Goal: Check status: Check status

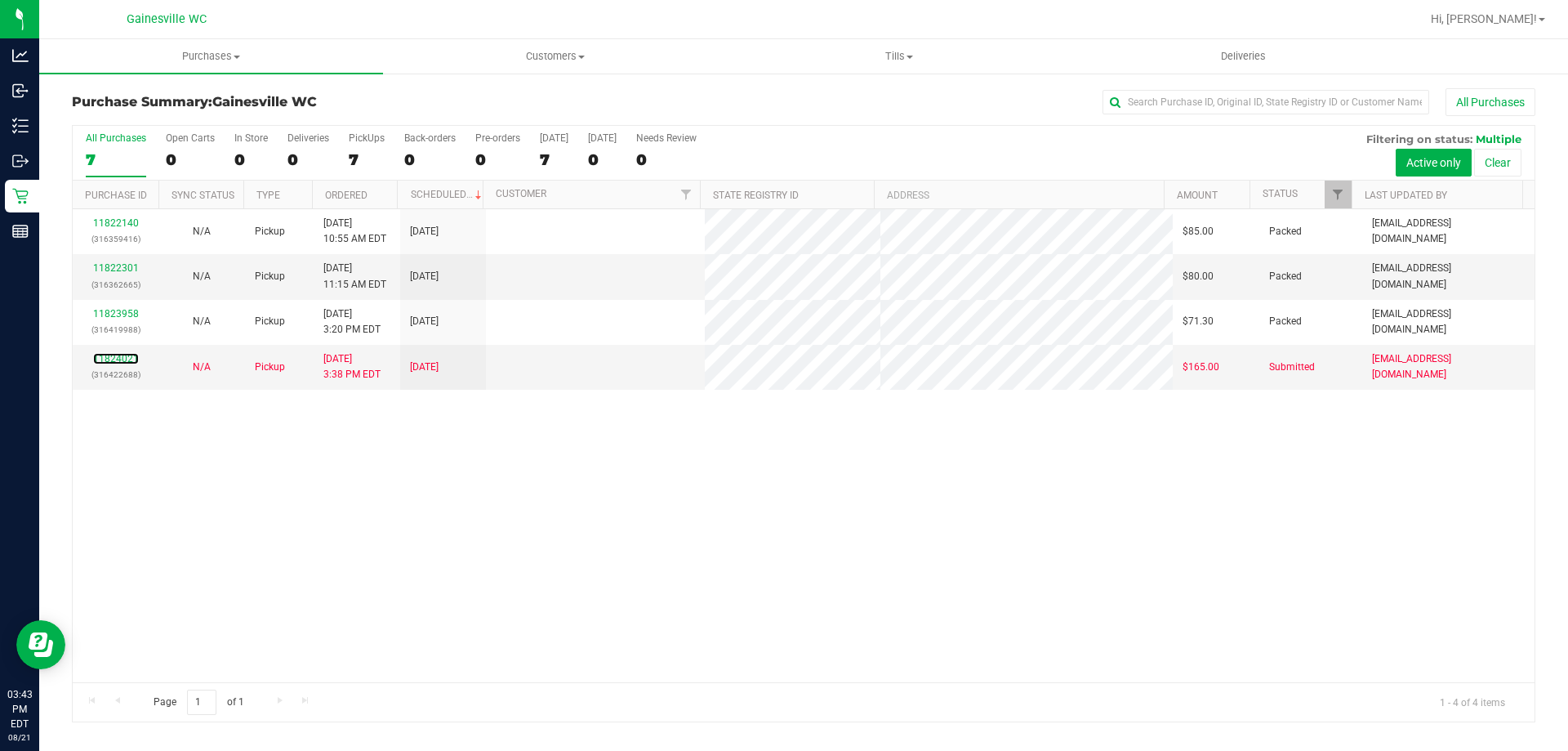
click at [119, 358] on link "11824021" at bounding box center [116, 358] width 46 height 11
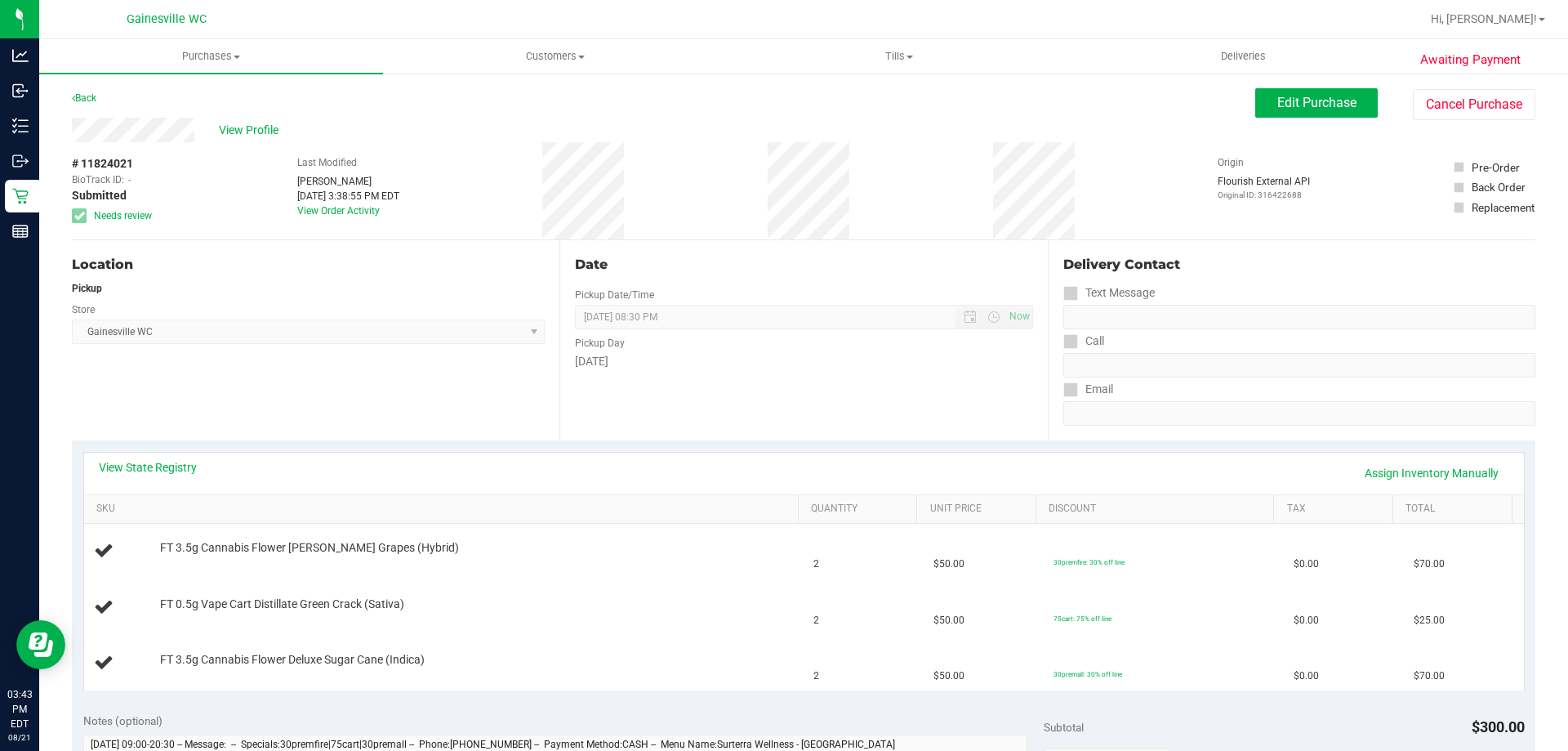
click at [188, 475] on div "View State Registry Assign Inventory Manually" at bounding box center [804, 473] width 1411 height 28
click at [178, 475] on div "View State Registry Assign Inventory Manually" at bounding box center [804, 473] width 1411 height 28
click at [190, 466] on link "View State Registry" at bounding box center [148, 466] width 98 height 17
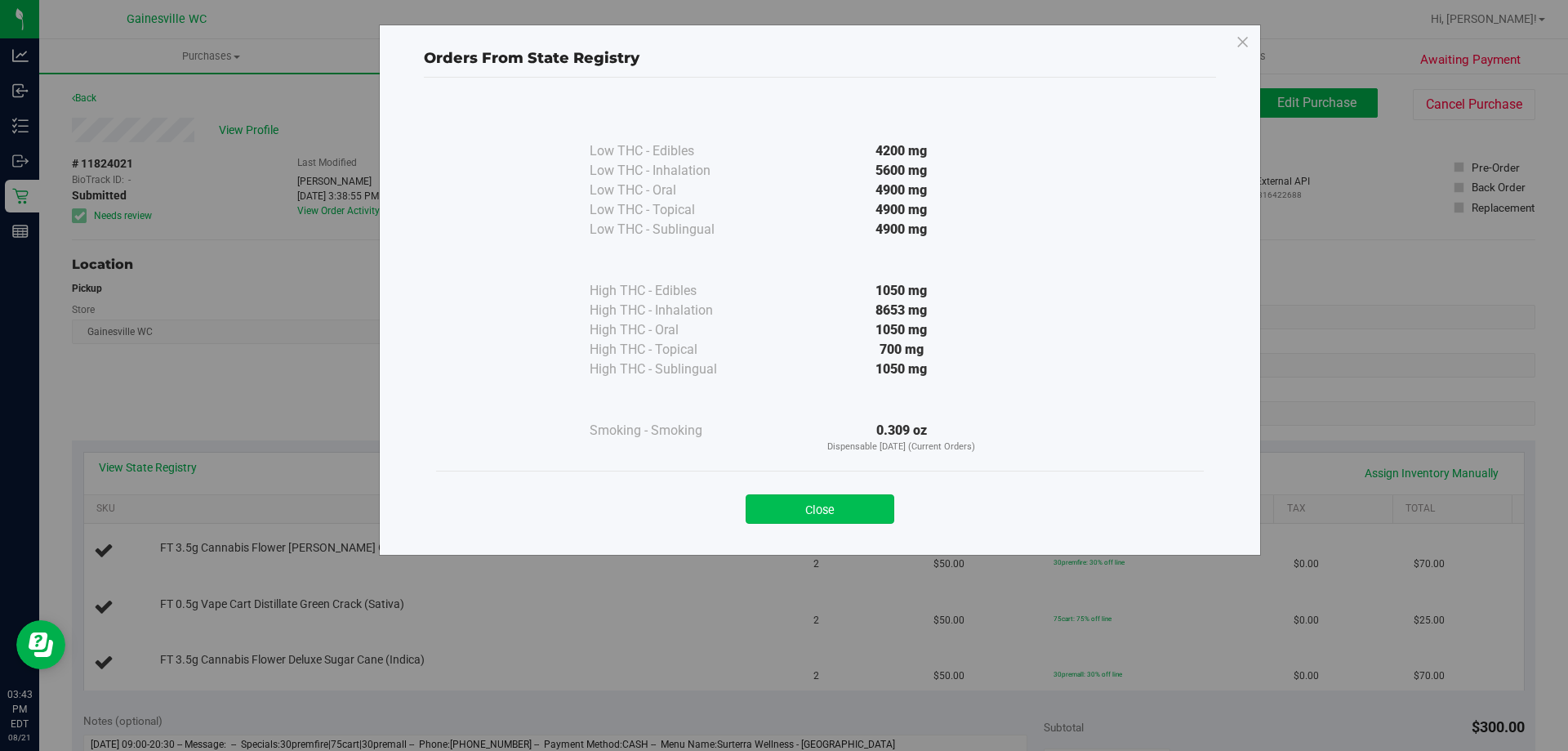
click at [852, 514] on button "Close" at bounding box center [820, 509] width 149 height 30
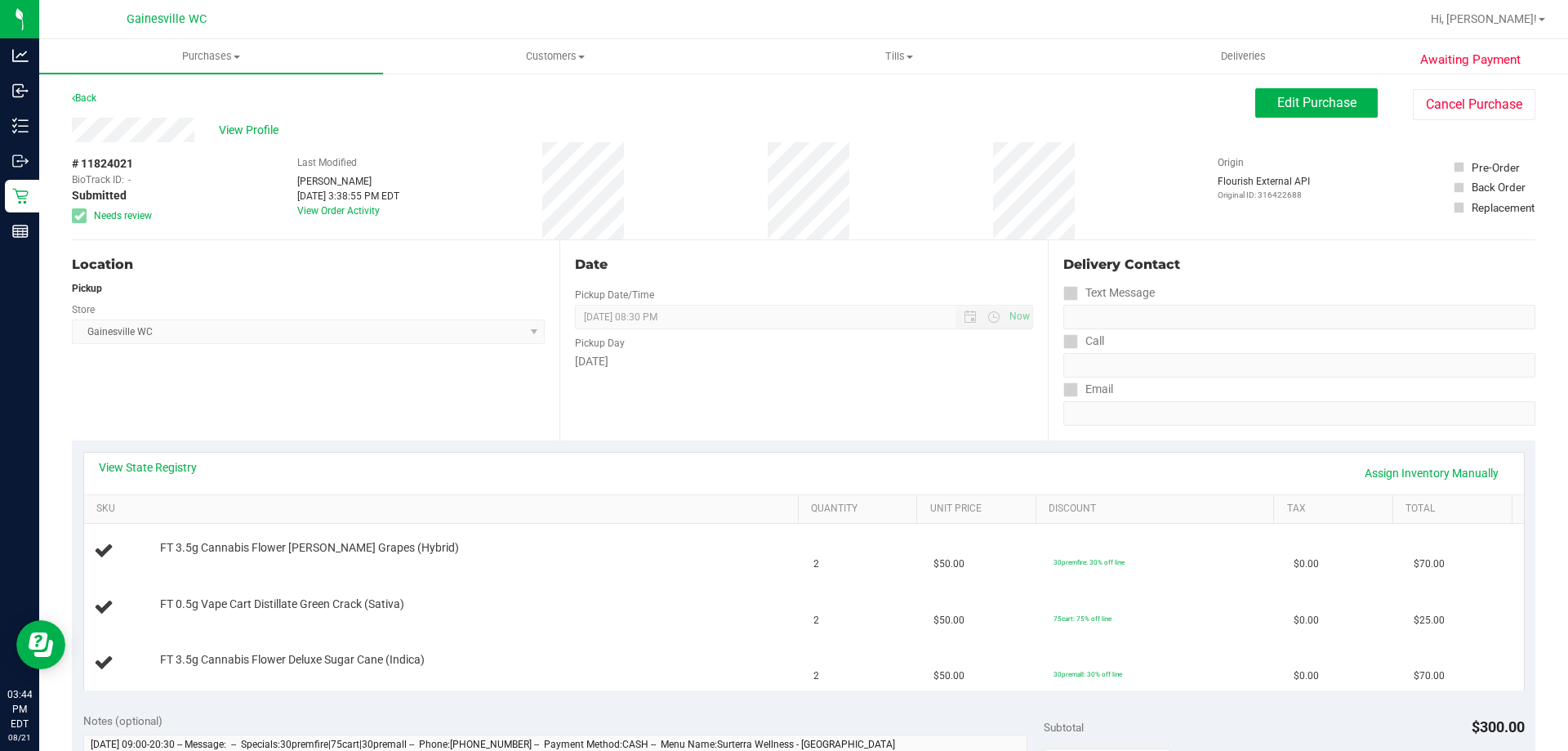
click at [963, 352] on div "Pickup Day" at bounding box center [804, 340] width 458 height 23
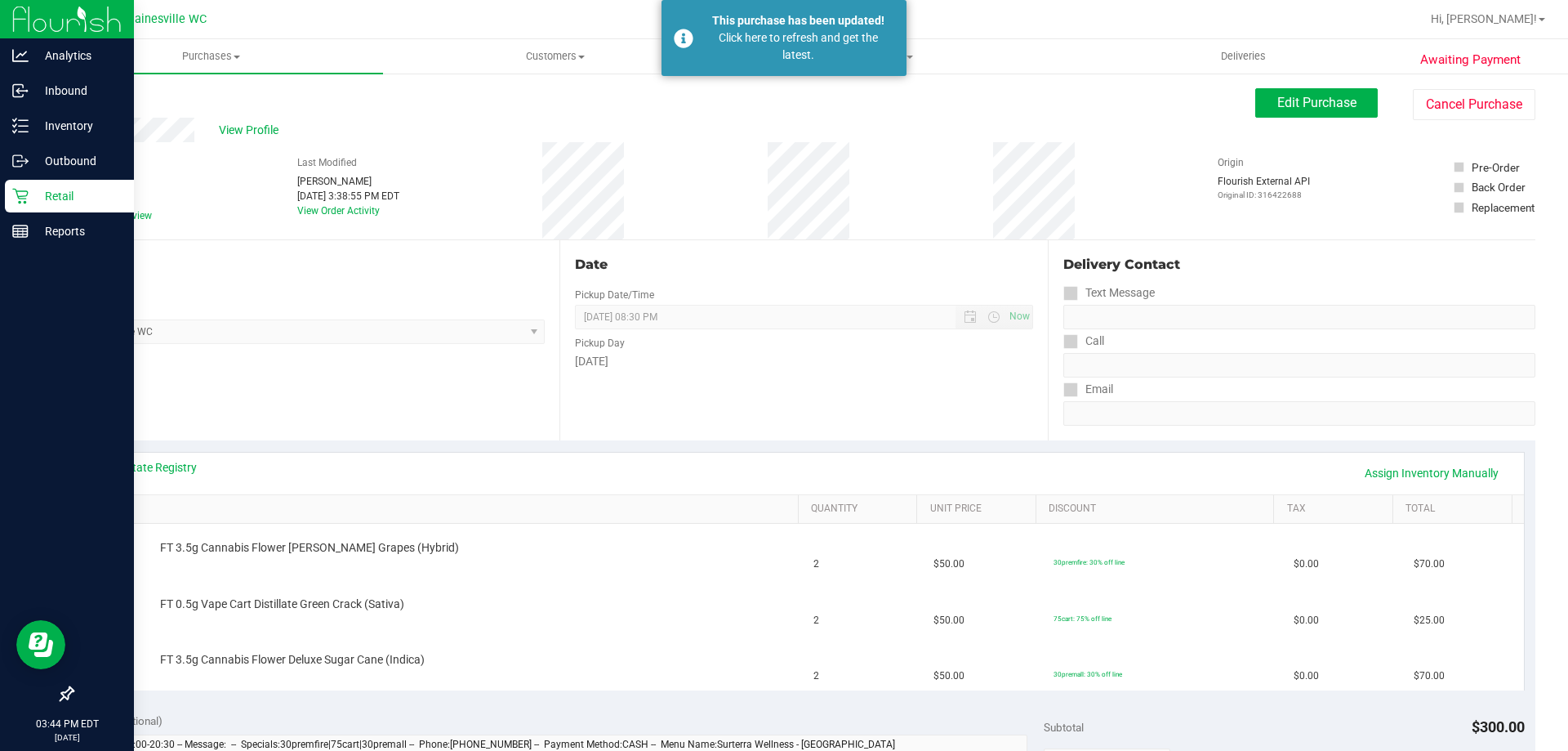
click at [30, 200] on p "Retail" at bounding box center [77, 196] width 98 height 20
